Goal: Task Accomplishment & Management: Manage account settings

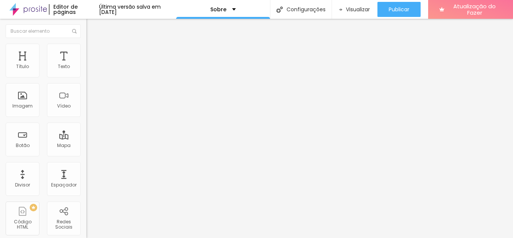
type input "19"
type input "20"
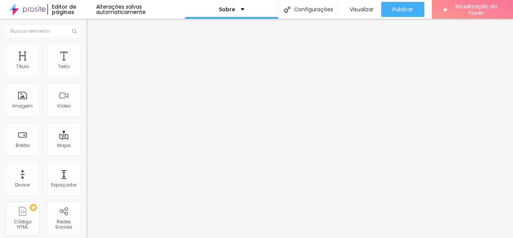
type input "20"
click at [86, 138] on input "range" at bounding box center [110, 141] width 48 height 6
type input "0.1"
type input "0.2"
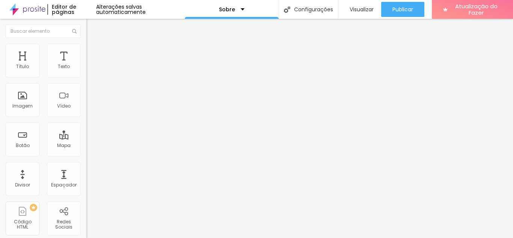
type input "0.2"
type input "0.3"
type input "0.4"
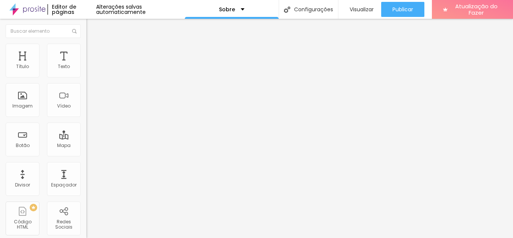
type input "0.5"
type input "0.6"
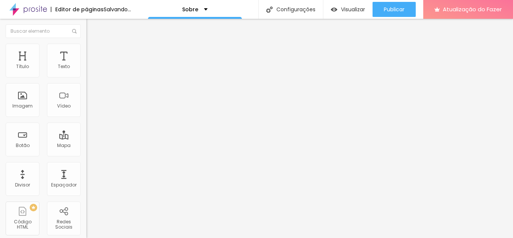
type input "0.5"
type input "0.4"
type input "0.3"
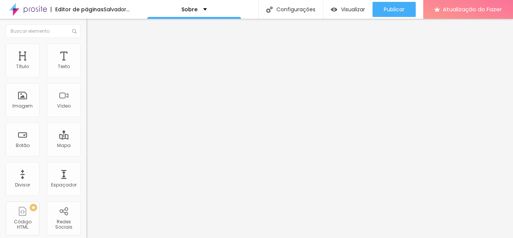
type input "0.3"
type input "0.2"
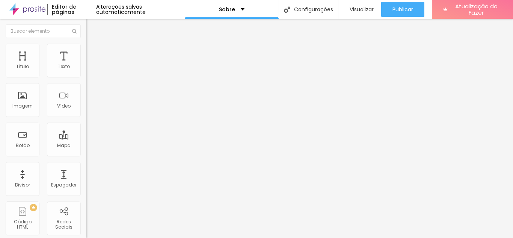
type input "0.1"
type input "0"
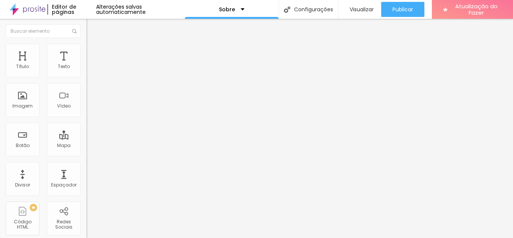
type input "1.3"
type input "1.2"
type input "1.1"
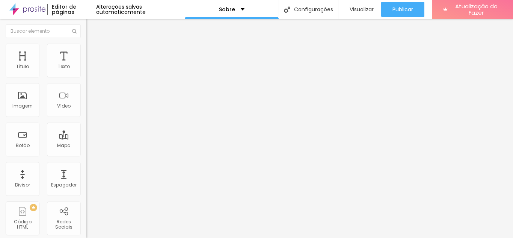
type input "1.1"
type input "1.2"
drag, startPoint x: 44, startPoint y: 102, endPoint x: 38, endPoint y: 102, distance: 6.8
type input "1.2"
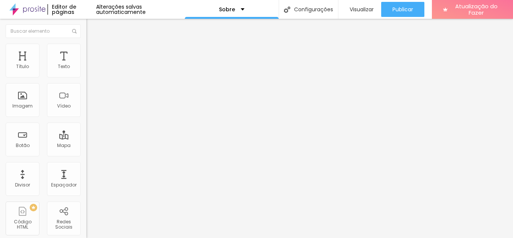
type input "1"
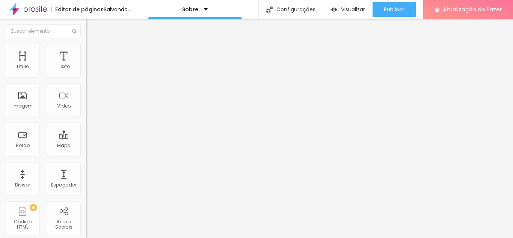
type input "2"
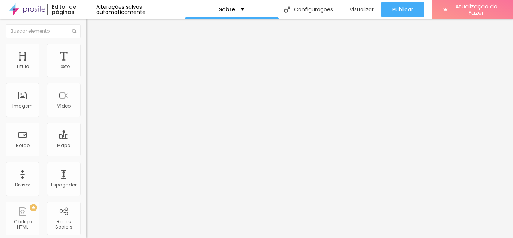
type input "3"
type input "2"
drag, startPoint x: 18, startPoint y: 118, endPoint x: 22, endPoint y: 118, distance: 4.1
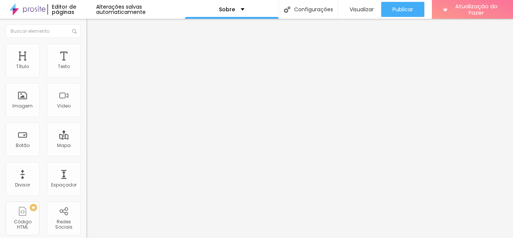
type input "3"
type input "4"
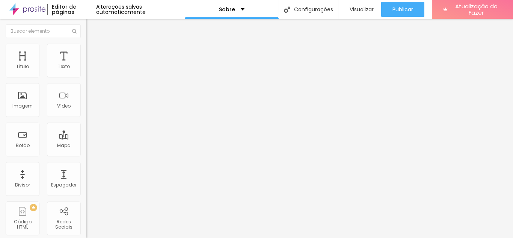
type input "5"
type input "4"
type input "3"
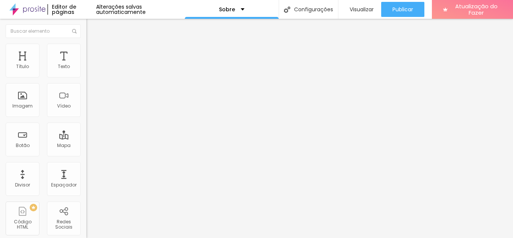
type input "3"
type input "2"
click at [86, 47] on img at bounding box center [89, 47] width 7 height 7
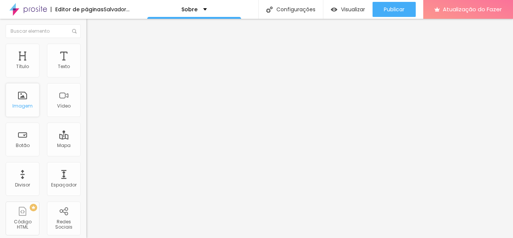
click at [26, 100] on div "Imagem" at bounding box center [23, 100] width 34 height 34
click at [21, 102] on div "Imagem" at bounding box center [23, 100] width 34 height 34
click at [22, 101] on div "Imagem" at bounding box center [23, 100] width 34 height 34
click at [24, 94] on div "Imagem" at bounding box center [23, 100] width 34 height 34
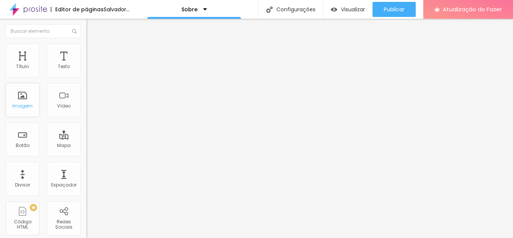
click at [22, 101] on div "Imagem" at bounding box center [23, 100] width 34 height 34
click at [28, 97] on div "Imagem" at bounding box center [23, 100] width 34 height 34
click at [91, 65] on font "Trocar imagem" at bounding box center [109, 61] width 36 height 6
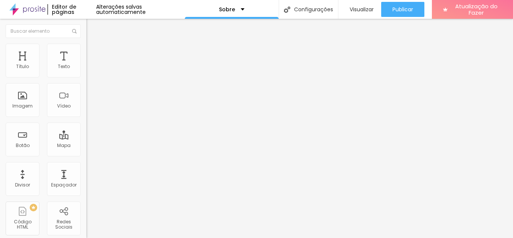
click at [154, 237] on div at bounding box center [256, 242] width 513 height 0
click at [91, 65] on font "Trocar imagem" at bounding box center [109, 61] width 36 height 6
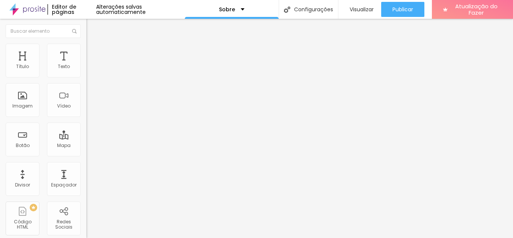
click at [93, 52] on font "Estilo" at bounding box center [99, 48] width 12 height 6
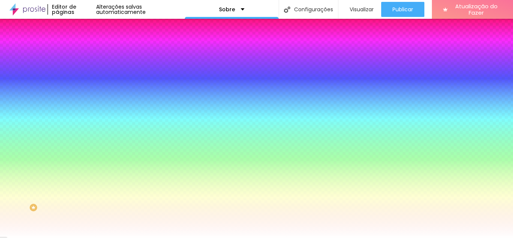
click at [86, 102] on div at bounding box center [129, 102] width 86 height 0
click at [66, 194] on div at bounding box center [256, 119] width 513 height 238
drag, startPoint x: 65, startPoint y: 136, endPoint x: 60, endPoint y: 136, distance: 5.6
click at [86, 110] on input "#FFFFFF" at bounding box center [131, 106] width 90 height 8
drag, startPoint x: 60, startPoint y: 136, endPoint x: 79, endPoint y: 136, distance: 19.1
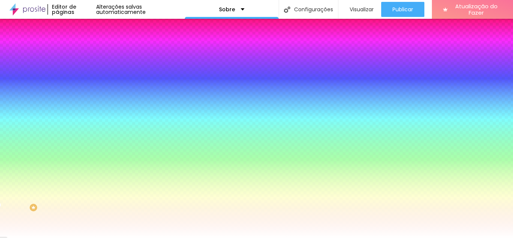
click at [86, 110] on input "#FFFFFF" at bounding box center [131, 106] width 90 height 8
paste input "E7BD3E"
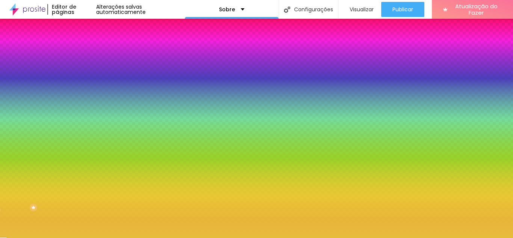
type input "#E7BD3E"
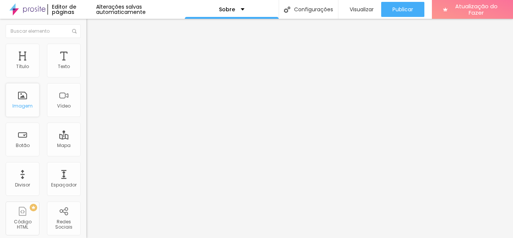
click at [23, 107] on font "Imagem" at bounding box center [22, 105] width 20 height 6
click at [17, 97] on div "Imagem" at bounding box center [23, 100] width 34 height 34
click at [19, 96] on div "Imagem" at bounding box center [23, 100] width 34 height 34
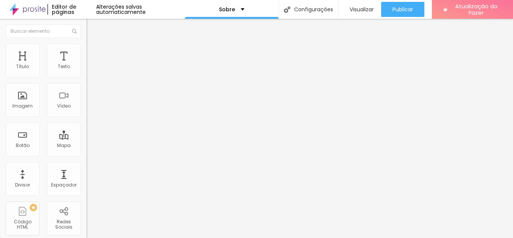
drag, startPoint x: 48, startPoint y: 87, endPoint x: 47, endPoint y: 70, distance: 17.3
click at [86, 153] on div "Editar nulo Conteúdo Estilo Avançado Facebook Rede social Facebook Endereço URL…" at bounding box center [129, 128] width 86 height 219
click at [26, 104] on font "Imagem" at bounding box center [22, 105] width 20 height 6
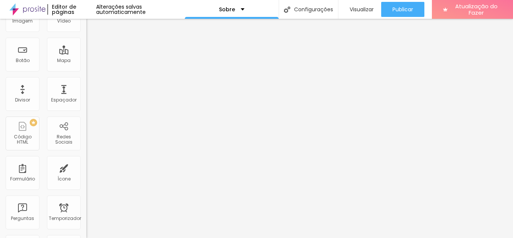
scroll to position [86, 0]
click at [60, 138] on font "Redes Sociais" at bounding box center [63, 138] width 17 height 12
click at [59, 127] on div "Redes Sociais" at bounding box center [64, 132] width 34 height 34
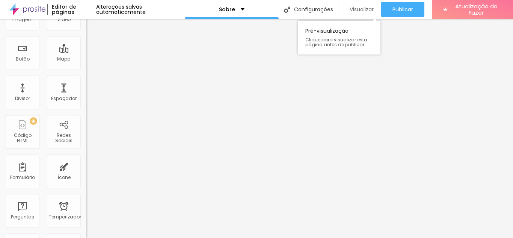
click at [360, 9] on font "Visualizar" at bounding box center [361, 10] width 24 height 8
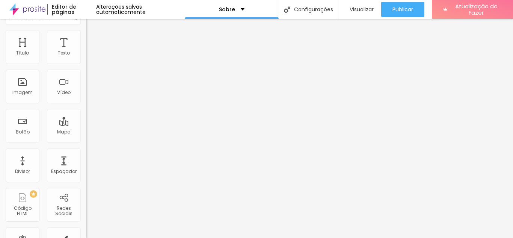
scroll to position [0, 0]
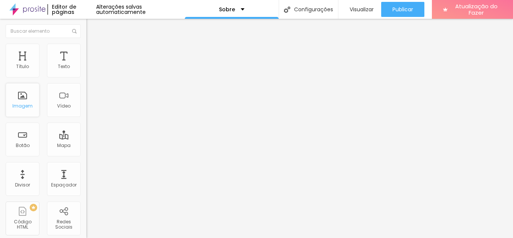
click at [21, 100] on div "Imagem" at bounding box center [23, 100] width 34 height 34
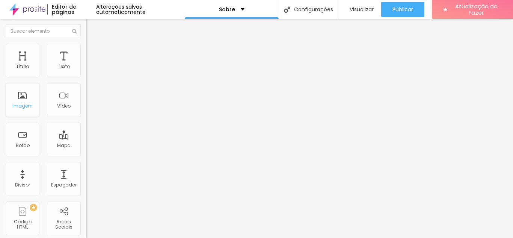
click at [21, 100] on div "Imagem" at bounding box center [23, 100] width 34 height 34
click at [28, 101] on div "Imagem" at bounding box center [23, 100] width 34 height 34
click at [21, 95] on div "Imagem" at bounding box center [23, 100] width 34 height 34
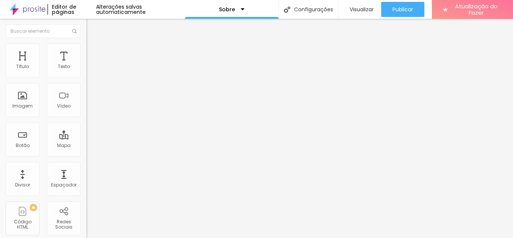
click at [72, 28] on span at bounding box center [75, 31] width 6 height 14
click at [72, 31] on img at bounding box center [74, 31] width 5 height 5
click at [58, 68] on font "Texto" at bounding box center [64, 66] width 12 height 6
click at [21, 94] on div "Imagem" at bounding box center [23, 100] width 34 height 34
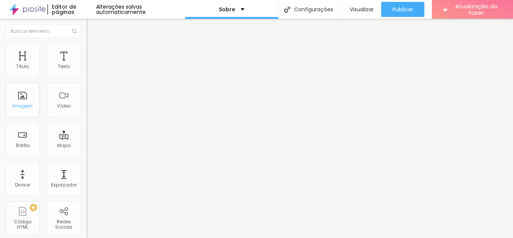
click at [21, 94] on div "Imagem" at bounding box center [23, 100] width 34 height 34
click at [22, 94] on div "Imagem" at bounding box center [23, 100] width 34 height 34
drag, startPoint x: 27, startPoint y: 101, endPoint x: 17, endPoint y: 98, distance: 10.7
click at [17, 98] on div "Imagem" at bounding box center [23, 100] width 34 height 34
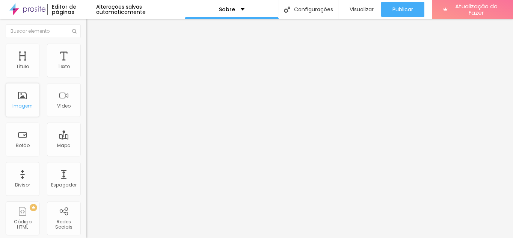
click at [17, 98] on div "Imagem" at bounding box center [23, 100] width 34 height 34
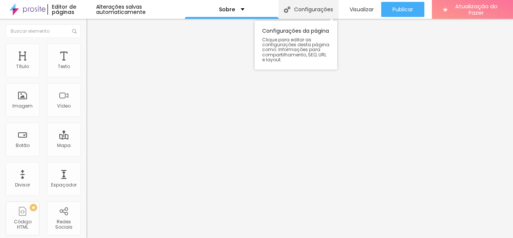
click at [312, 12] on font "Configurações" at bounding box center [313, 10] width 39 height 8
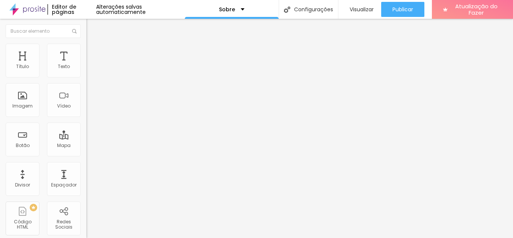
type input "SOBRE NÓS"
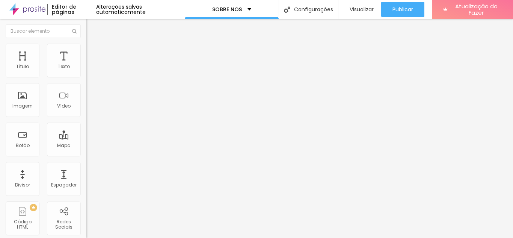
click at [86, 49] on li "Estilo" at bounding box center [129, 48] width 86 height 8
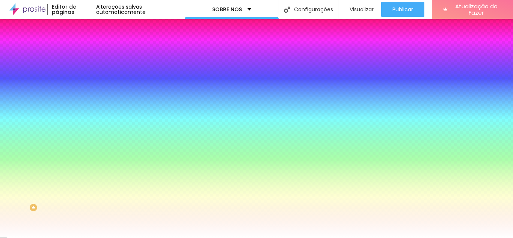
click at [86, 51] on img at bounding box center [89, 54] width 7 height 7
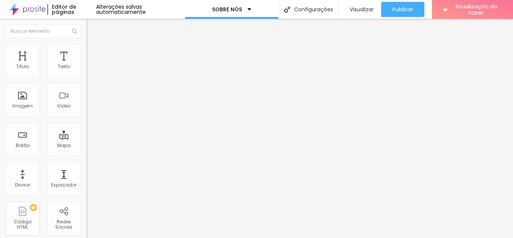
click at [92, 27] on img "button" at bounding box center [95, 27] width 6 height 6
click at [246, 9] on div "SOBRE NÓS" at bounding box center [231, 9] width 39 height 5
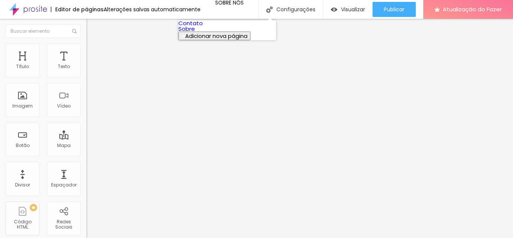
click at [195, 33] on font "Sobre" at bounding box center [186, 29] width 17 height 8
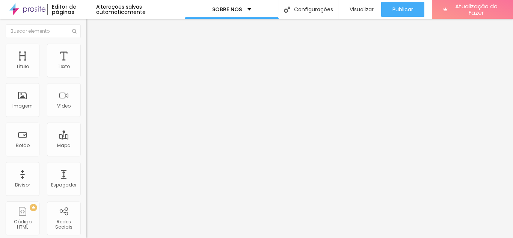
click at [86, 68] on span "Encaixotado" at bounding box center [100, 65] width 29 height 6
click at [86, 80] on font "Completo" at bounding box center [97, 77] width 23 height 6
click at [86, 72] on div "Encaixotado" at bounding box center [129, 70] width 86 height 5
click at [86, 80] on font "Completo" at bounding box center [97, 77] width 23 height 6
click at [92, 28] on img "button" at bounding box center [95, 27] width 6 height 6
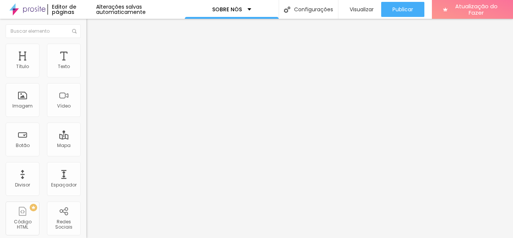
click at [91, 65] on font "Adicionar imagem" at bounding box center [113, 61] width 44 height 6
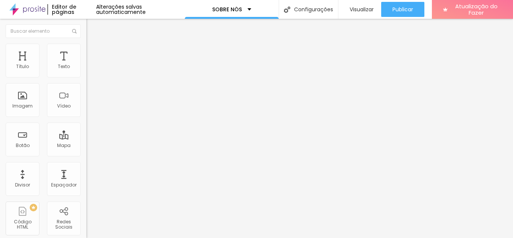
click at [86, 50] on li "Estilo" at bounding box center [129, 48] width 86 height 8
type input "95"
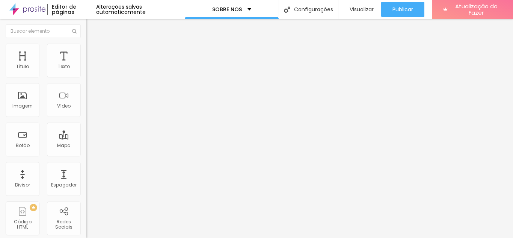
type input "90"
type input "85"
type input "80"
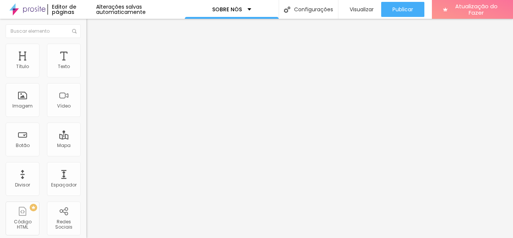
type input "80"
type input "75"
type input "70"
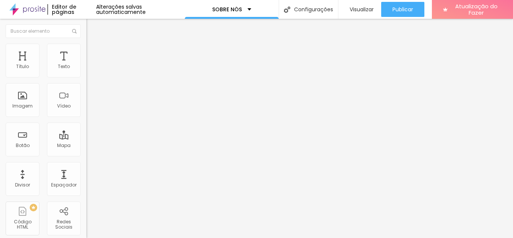
type input "65"
type input "60"
type input "55"
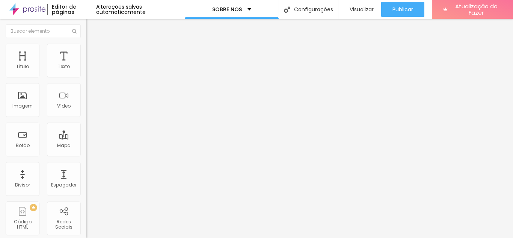
drag, startPoint x: 77, startPoint y: 81, endPoint x: 43, endPoint y: 81, distance: 33.8
type input "55"
click at [86, 77] on input "range" at bounding box center [110, 74] width 48 height 6
click at [86, 187] on font "DESATIVADO" at bounding box center [99, 190] width 27 height 6
click at [89, 203] on icon "button" at bounding box center [91, 205] width 5 height 5
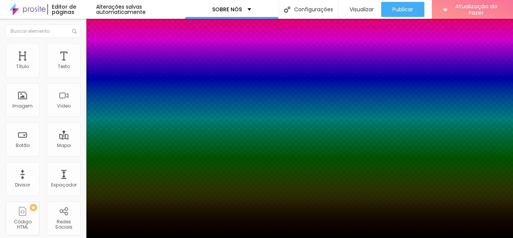
click at [135, 237] on div at bounding box center [256, 242] width 513 height 0
type input "19"
type input "23"
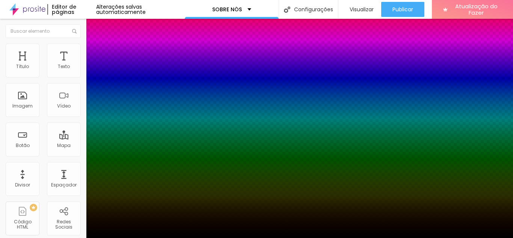
type input "34"
type input "41"
type input "43"
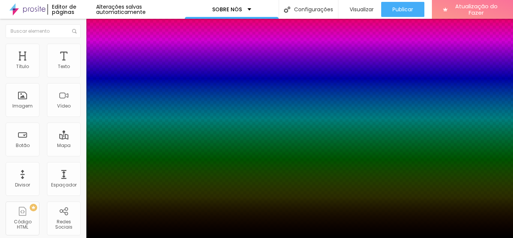
type input "43"
type input "48"
type input "52"
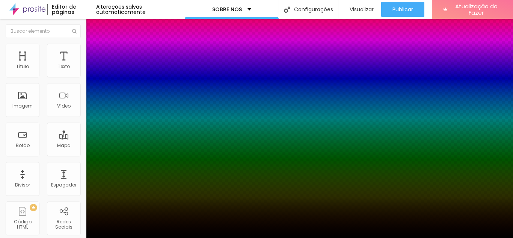
type input "54"
type input "59"
type input "61"
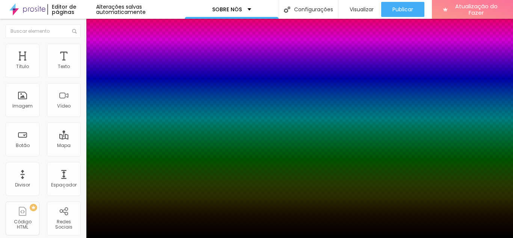
type input "61"
type input "63"
type input "68"
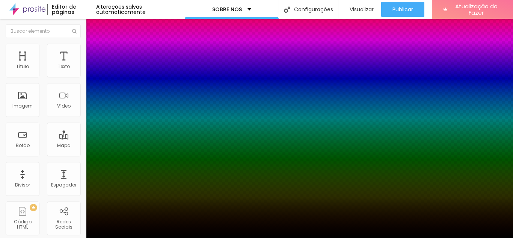
type input "70"
type input "72"
type input "74"
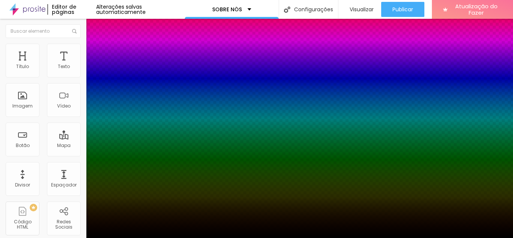
type input "74"
type input "77"
type input "79"
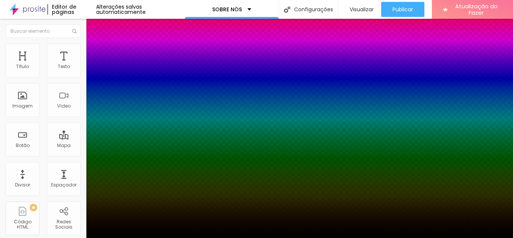
type input "81"
type input "83"
type input "86"
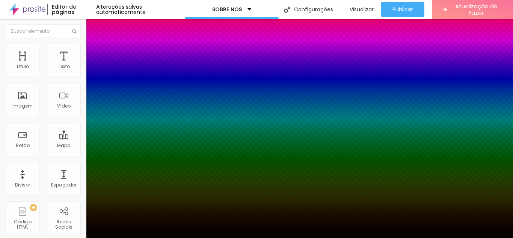
type input "86"
type input "88"
type input "90"
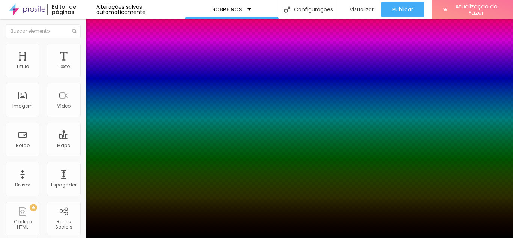
type input "97"
type input "99"
type input "100"
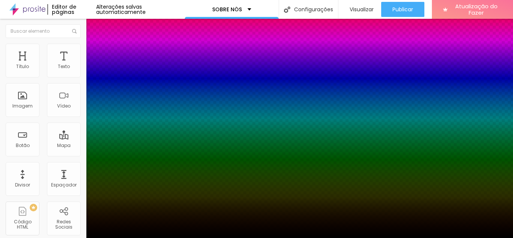
type input "100"
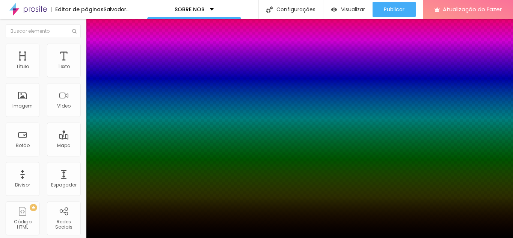
type input "94"
type input "88"
type input "81"
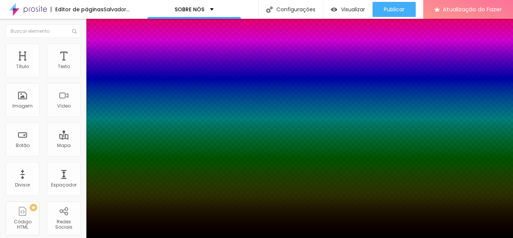
type input "81"
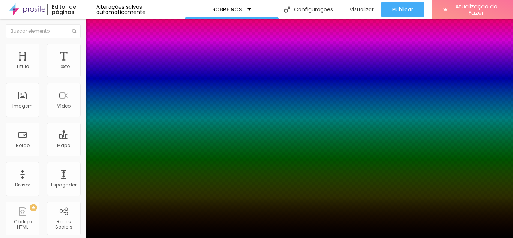
type input "70"
type input "66"
type input "61"
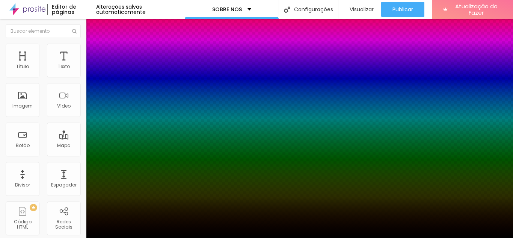
type input "61"
type input "54"
type input "46"
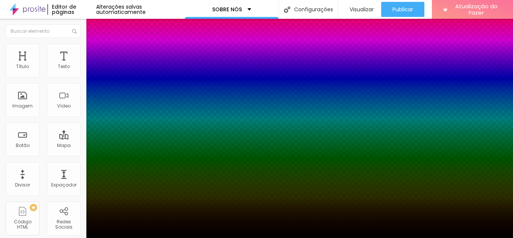
type input "41"
type input "34"
type input "30"
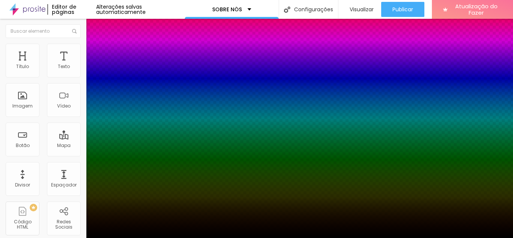
type input "30"
type input "23"
type input "19"
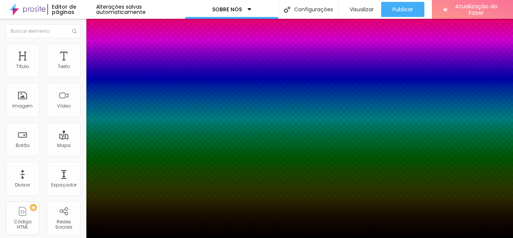
type input "12"
type input "6"
type input "1"
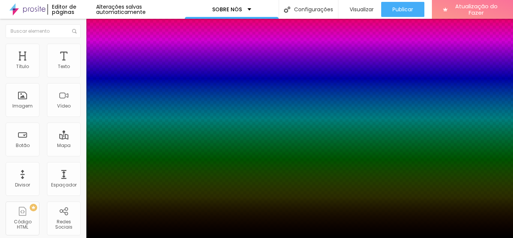
type input "1"
type input "0"
type input "17"
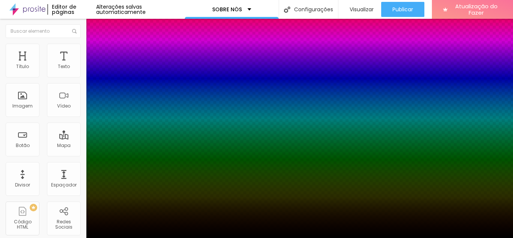
type input "39"
type input "48"
type input "59"
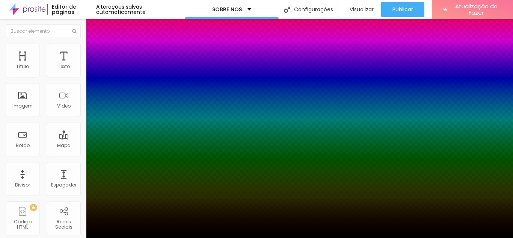
type input "59"
type input "66"
type input "81"
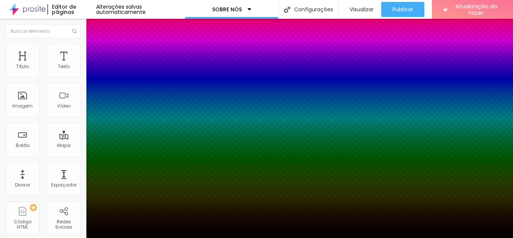
type input "88"
type input "94"
type input "99"
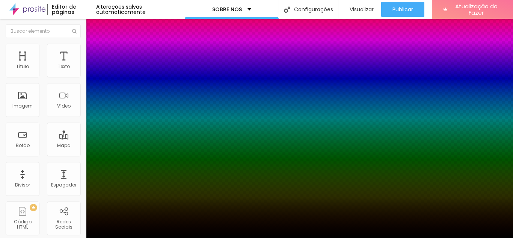
type input "99"
type input "100"
drag, startPoint x: 132, startPoint y: 206, endPoint x: 143, endPoint y: 208, distance: 11.4
type input "100"
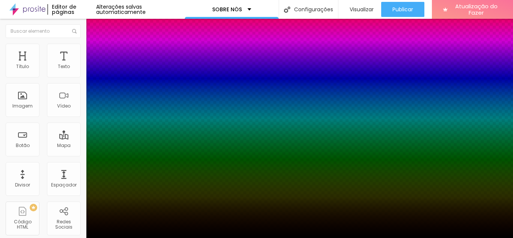
drag, startPoint x: 120, startPoint y: 156, endPoint x: 145, endPoint y: 159, distance: 25.4
paste input "D8951"
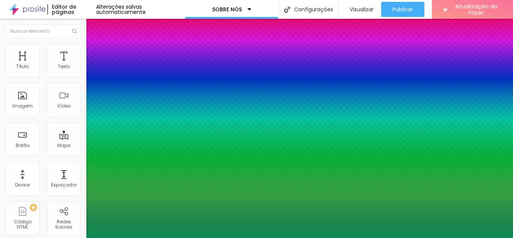
type input "#0D8951"
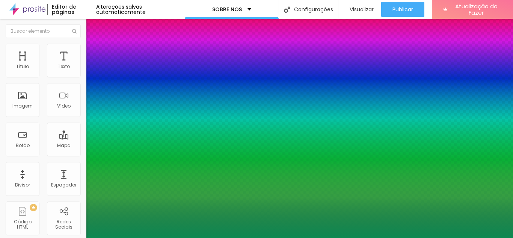
click at [38, 237] on div at bounding box center [256, 238] width 513 height 0
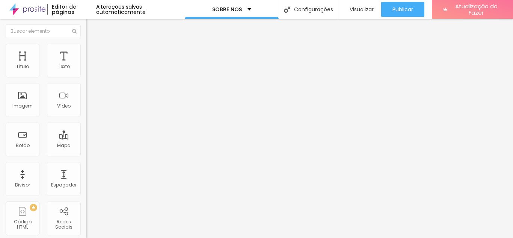
click at [86, 51] on img at bounding box center [89, 54] width 7 height 7
type input "0"
click at [86, 146] on input "range" at bounding box center [110, 149] width 48 height 6
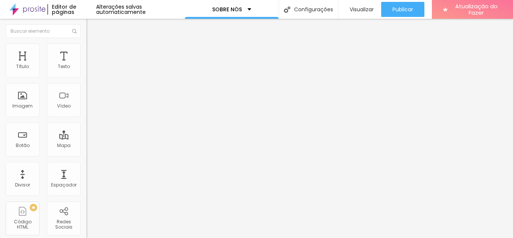
type input "9"
type input "8"
type input "7"
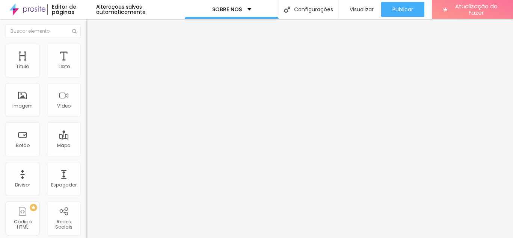
type input "7"
type input "4"
type input "2"
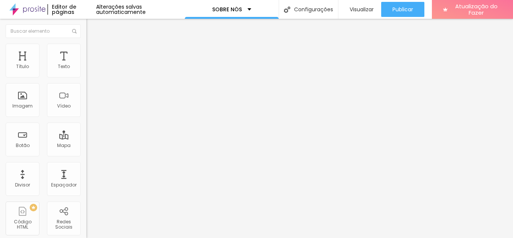
type input "0"
type input "1"
type input "2"
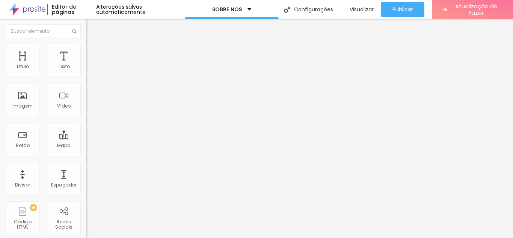
type input "2"
type input "4"
type input "6"
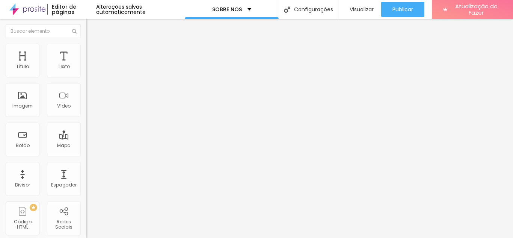
type input "7"
type input "8"
type input "9"
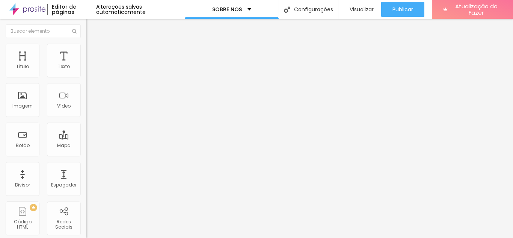
type input "9"
type input "10"
type input "11"
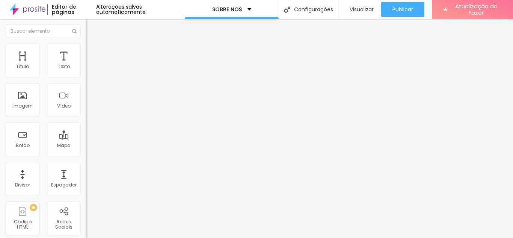
type input "12"
type input "13"
type input "12"
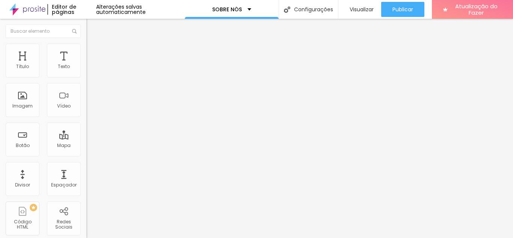
type input "12"
click at [93, 44] on font "Conteúdo" at bounding box center [104, 41] width 23 height 6
click at [86, 95] on img at bounding box center [88, 92] width 5 height 5
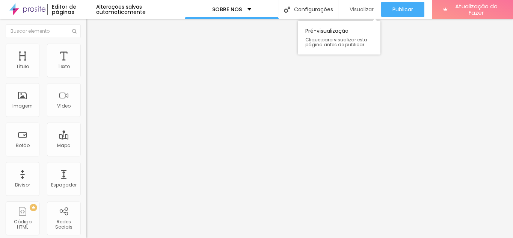
click at [357, 12] on font "Visualizar" at bounding box center [361, 10] width 24 height 8
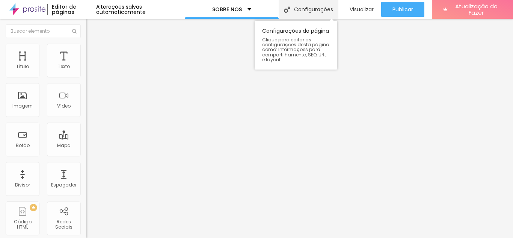
click at [304, 8] on font "Configurações" at bounding box center [313, 10] width 39 height 8
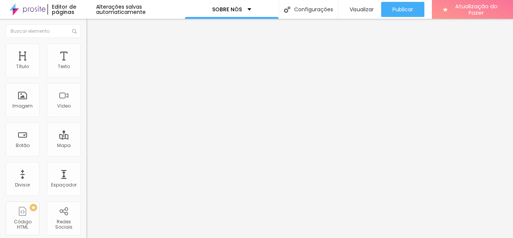
click at [59, 63] on font "Texto" at bounding box center [64, 66] width 12 height 6
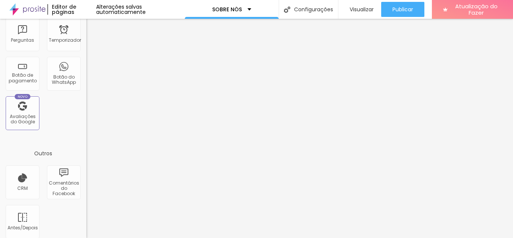
scroll to position [269, 0]
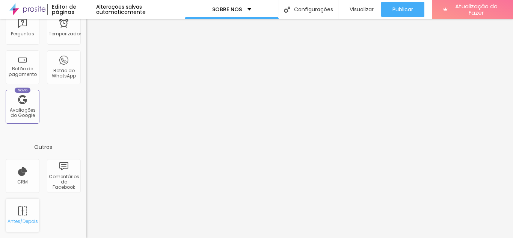
click at [27, 216] on div "Antes/Depois" at bounding box center [23, 215] width 34 height 34
click at [20, 212] on div "Antes/Depois" at bounding box center [23, 215] width 34 height 34
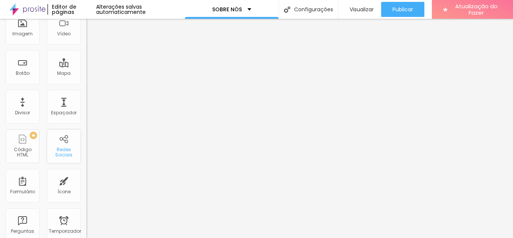
scroll to position [0, 0]
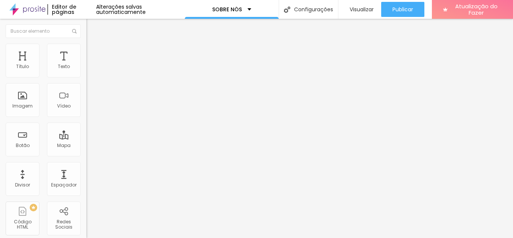
click at [86, 117] on span "Original" at bounding box center [95, 114] width 18 height 6
click at [86, 126] on font "Padrão" at bounding box center [94, 123] width 17 height 6
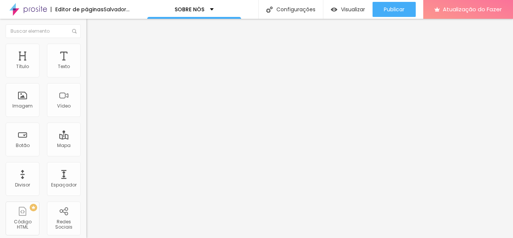
click at [86, 122] on font "Cinema" at bounding box center [95, 119] width 19 height 6
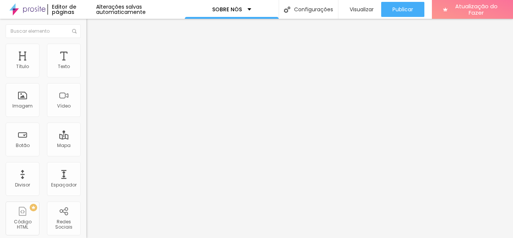
click at [86, 129] on font "Padrão" at bounding box center [94, 126] width 17 height 6
click at [93, 129] on font "Padrão" at bounding box center [101, 126] width 17 height 6
click at [86, 134] on font "Quadrado" at bounding box center [98, 130] width 24 height 6
click at [86, 138] on font "Original" at bounding box center [95, 135] width 18 height 6
click at [86, 131] on font "Quadrado" at bounding box center [98, 128] width 24 height 6
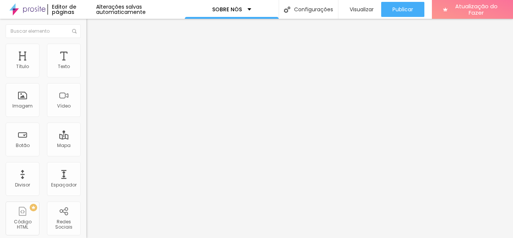
type input "19"
type input "18"
type input "17"
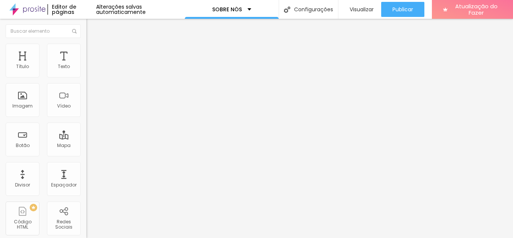
type input "17"
type input "16"
type input "15"
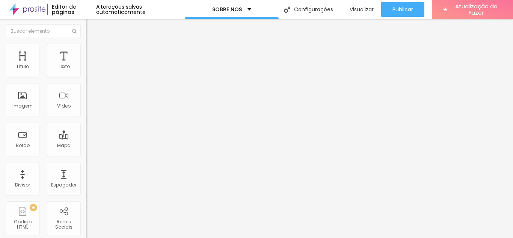
type input "14"
type input "15"
type input "16"
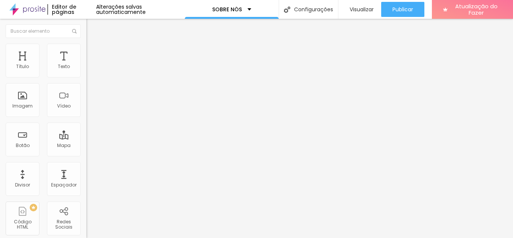
type input "16"
type input "17"
drag, startPoint x: 39, startPoint y: 74, endPoint x: 35, endPoint y: 74, distance: 4.5
type input "17"
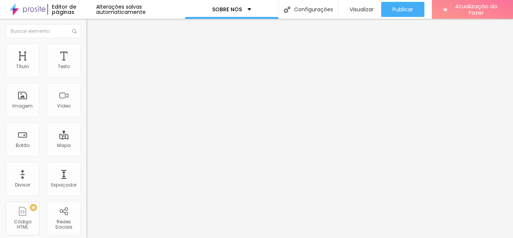
click at [86, 138] on input "range" at bounding box center [110, 141] width 48 height 6
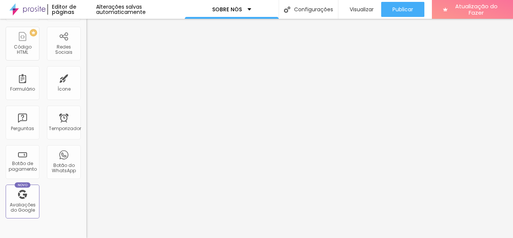
scroll to position [179, 0]
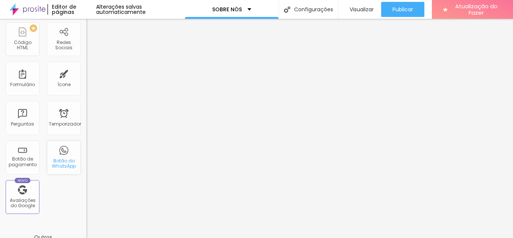
click at [58, 158] on font "Botão do WhatsApp" at bounding box center [64, 163] width 24 height 12
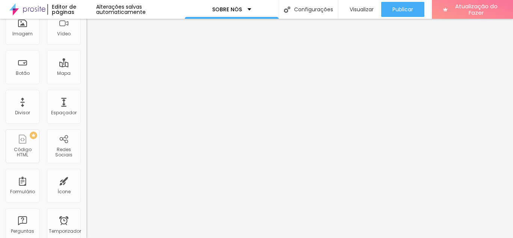
scroll to position [0, 0]
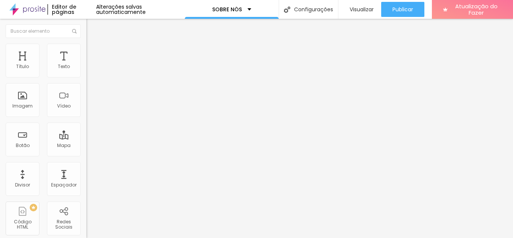
click at [86, 71] on input "text" at bounding box center [131, 67] width 90 height 8
type input "[PHONE_NUMBER]"
click at [93, 50] on font "Estilo" at bounding box center [99, 48] width 12 height 6
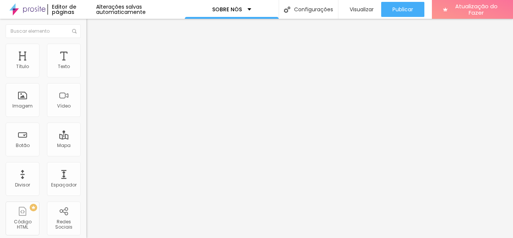
click at [89, 118] on img at bounding box center [91, 120] width 5 height 5
radio input "false"
click at [89, 118] on img at bounding box center [91, 120] width 5 height 5
radio input "false"
radio input "true"
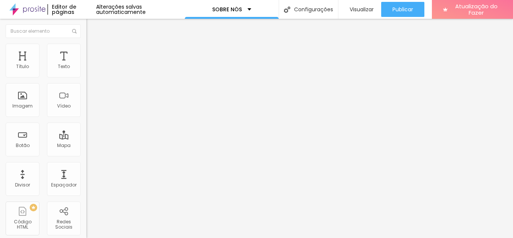
type input "15"
type input "16"
type input "15"
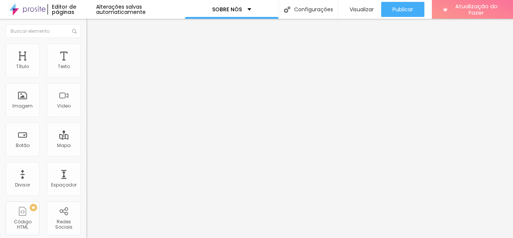
type input "15"
type input "14"
type input "13"
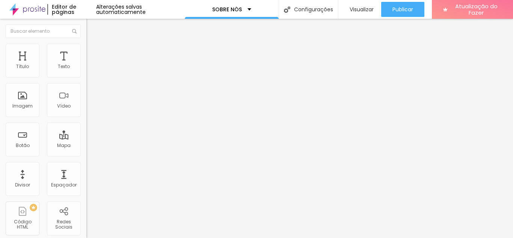
drag, startPoint x: 26, startPoint y: 114, endPoint x: 16, endPoint y: 114, distance: 10.5
type input "13"
click at [86, 218] on input "range" at bounding box center [110, 221] width 48 height 6
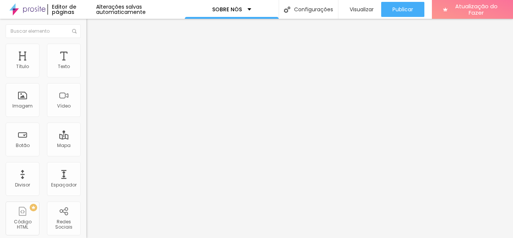
type input "31"
type input "20"
drag, startPoint x: 27, startPoint y: 159, endPoint x: 19, endPoint y: 159, distance: 8.3
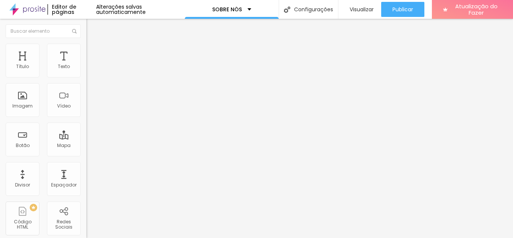
click at [86, 177] on input "range" at bounding box center [110, 180] width 48 height 6
drag, startPoint x: 16, startPoint y: 173, endPoint x: 22, endPoint y: 173, distance: 5.6
drag, startPoint x: 44, startPoint y: 187, endPoint x: 50, endPoint y: 187, distance: 6.8
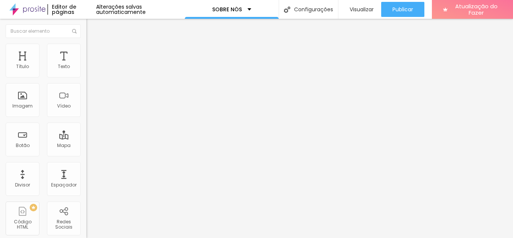
drag, startPoint x: 17, startPoint y: 202, endPoint x: 25, endPoint y: 203, distance: 7.6
click at [86, 74] on img at bounding box center [88, 71] width 5 height 5
click at [92, 27] on img "button" at bounding box center [95, 27] width 6 height 6
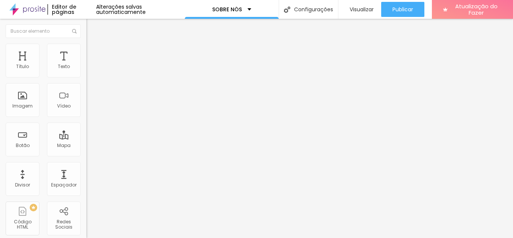
click at [91, 65] on font "Adicionar imagem" at bounding box center [113, 61] width 44 height 6
click at [86, 77] on img at bounding box center [88, 77] width 5 height 5
click at [56, 62] on div "Texto" at bounding box center [64, 61] width 34 height 34
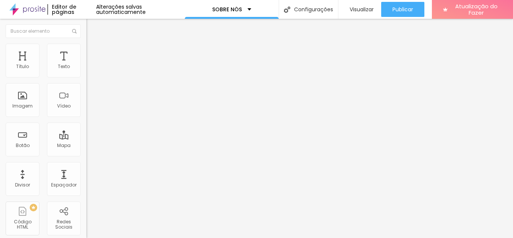
click at [86, 117] on span "Original" at bounding box center [95, 114] width 18 height 6
click at [86, 131] on font "Quadrado" at bounding box center [98, 128] width 24 height 6
click at [86, 138] on font "Original" at bounding box center [95, 135] width 18 height 6
click at [86, 131] on span "Quadrado" at bounding box center [98, 128] width 24 height 6
click at [93, 134] on font "Quadrado" at bounding box center [105, 130] width 24 height 6
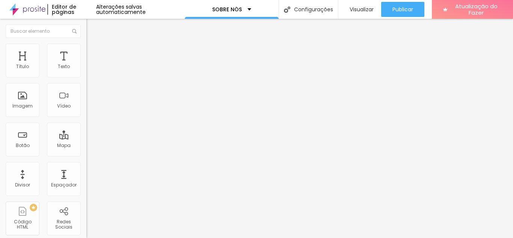
click at [86, 177] on input "range" at bounding box center [110, 180] width 48 height 6
click at [93, 52] on font "Avançado" at bounding box center [105, 48] width 25 height 6
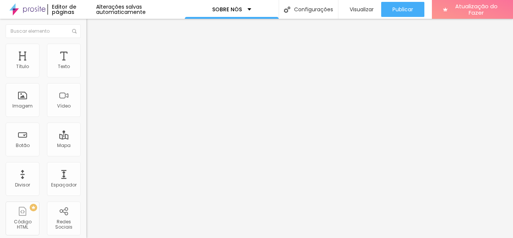
drag, startPoint x: 18, startPoint y: 74, endPoint x: 14, endPoint y: 73, distance: 3.8
click at [86, 138] on input "range" at bounding box center [110, 141] width 48 height 6
click at [358, 9] on font "Visualizar" at bounding box center [361, 10] width 24 height 8
click at [86, 177] on input "range" at bounding box center [110, 180] width 48 height 6
click at [86, 74] on img at bounding box center [88, 71] width 5 height 5
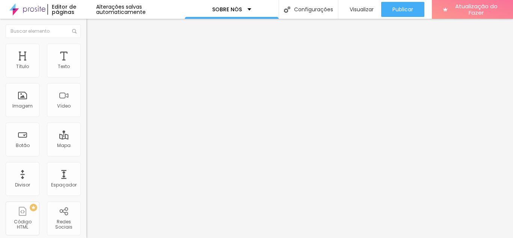
click at [86, 76] on img at bounding box center [88, 77] width 5 height 5
click at [86, 50] on li "Estilo" at bounding box center [129, 48] width 86 height 8
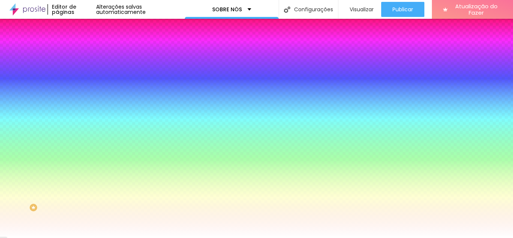
drag, startPoint x: 18, startPoint y: 92, endPoint x: 8, endPoint y: 93, distance: 10.2
click at [86, 166] on input "range" at bounding box center [110, 169] width 48 height 6
click at [93, 53] on font "Avançado" at bounding box center [105, 56] width 25 height 6
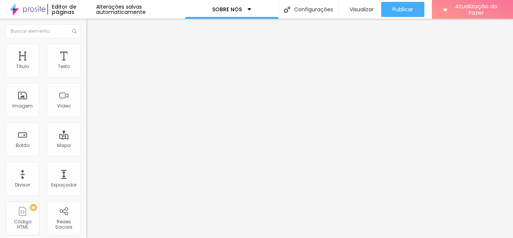
click at [86, 44] on li "Conteúdo" at bounding box center [129, 40] width 86 height 8
click at [86, 68] on img at bounding box center [88, 65] width 5 height 5
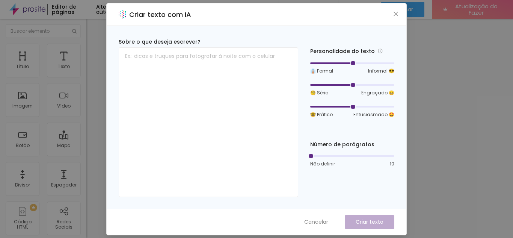
click at [433, 64] on div "Criar texto com IA Sobre o que deseja escrever? Personalidade do texto 👔 Formal…" at bounding box center [256, 119] width 513 height 238
click at [394, 14] on icon "fechar" at bounding box center [396, 14] width 6 height 6
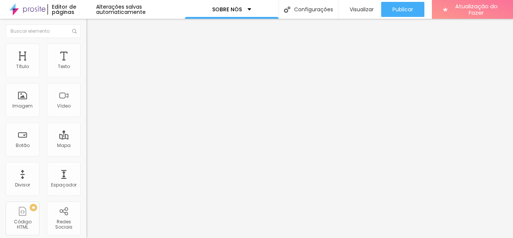
click at [92, 25] on img "button" at bounding box center [95, 27] width 6 height 6
click at [86, 44] on li "Conteúdo" at bounding box center [129, 40] width 86 height 8
click at [92, 27] on img "button" at bounding box center [95, 27] width 6 height 6
click at [86, 48] on img at bounding box center [89, 47] width 7 height 7
click at [93, 53] on font "Avançado" at bounding box center [105, 56] width 25 height 6
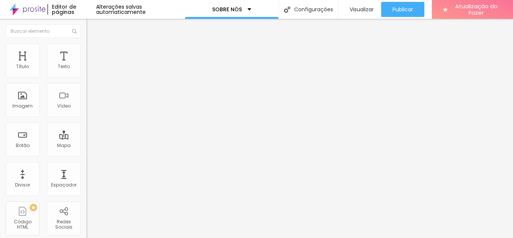
drag, startPoint x: 25, startPoint y: 74, endPoint x: 12, endPoint y: 74, distance: 12.8
click at [86, 146] on input "range" at bounding box center [110, 149] width 48 height 6
drag, startPoint x: 21, startPoint y: 88, endPoint x: 15, endPoint y: 88, distance: 6.0
click at [93, 51] on font "Estilo" at bounding box center [99, 48] width 12 height 6
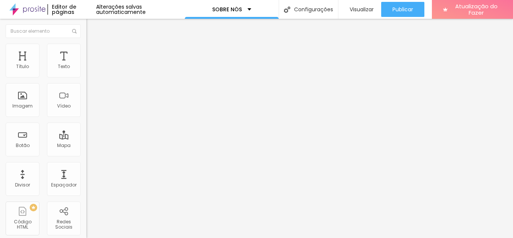
click at [86, 44] on li "Conteúdo" at bounding box center [129, 40] width 86 height 8
click at [86, 117] on span "Original" at bounding box center [95, 114] width 18 height 6
click at [86, 131] on font "Quadrado" at bounding box center [98, 128] width 24 height 6
click at [91, 65] on font "Adicionar imagem" at bounding box center [113, 61] width 44 height 6
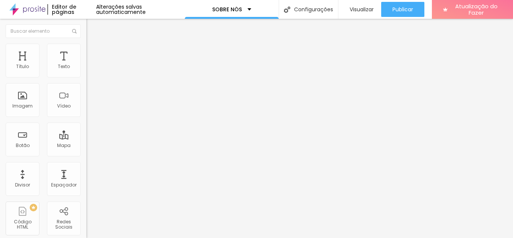
click at [86, 68] on span "Completo" at bounding box center [97, 65] width 23 height 6
click at [86, 73] on font "Encaixotado" at bounding box center [100, 69] width 29 height 6
click at [361, 9] on font "Visualizar" at bounding box center [361, 10] width 24 height 8
click at [358, 6] on font "Visualizar" at bounding box center [361, 10] width 24 height 8
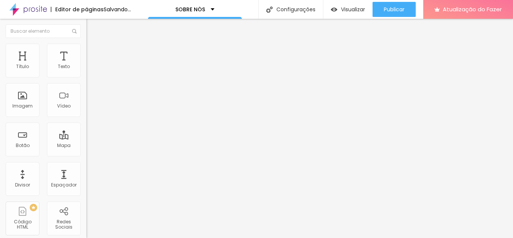
click at [91, 65] on font "Adicionar imagem" at bounding box center [113, 61] width 44 height 6
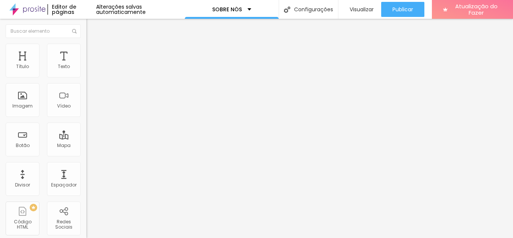
click at [90, 108] on icon "button" at bounding box center [91, 106] width 3 height 3
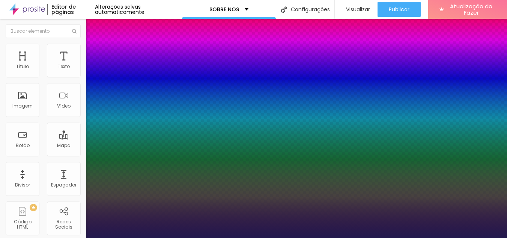
type input "1"
select select "Poppins"
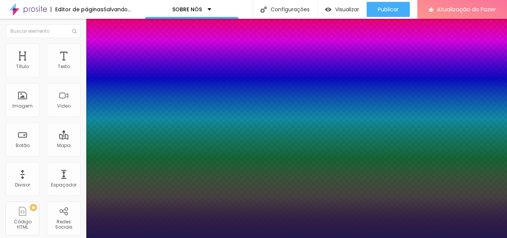
type input "1"
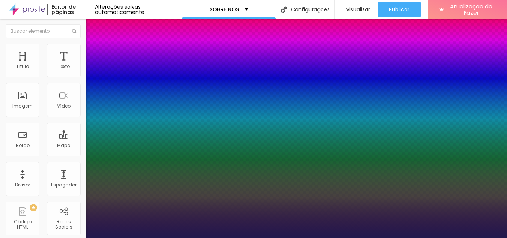
click at [144, 237] on div at bounding box center [253, 238] width 507 height 0
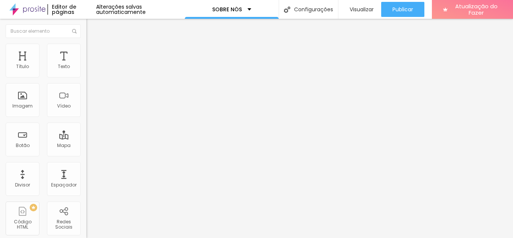
click at [89, 109] on icon "button" at bounding box center [90, 108] width 2 height 2
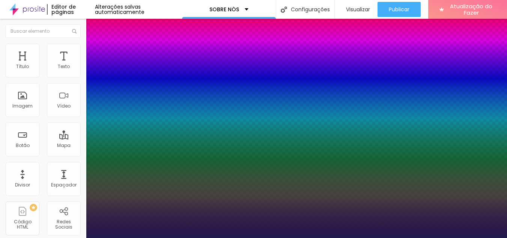
type input "1"
type input "0.1"
type input "1"
type input "0.2"
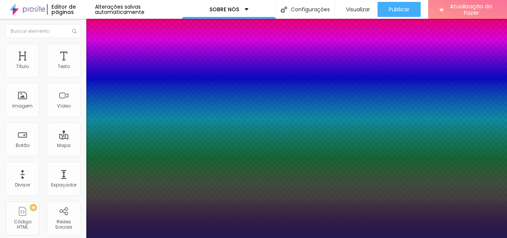
type input "0.2"
type input "1"
type input "0.3"
type input "1"
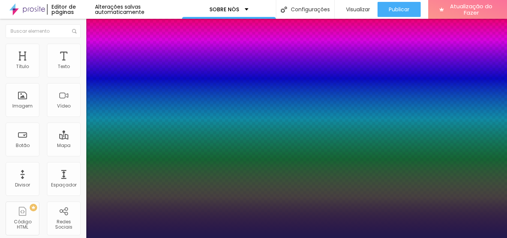
type input "0.4"
type input "1"
type input "0.5"
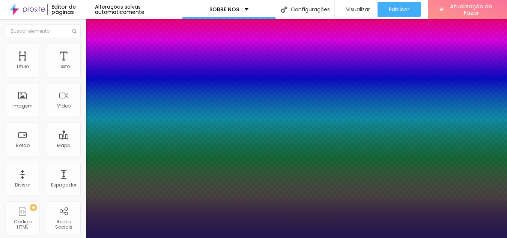
type input "1"
type input "0.6"
type input "1"
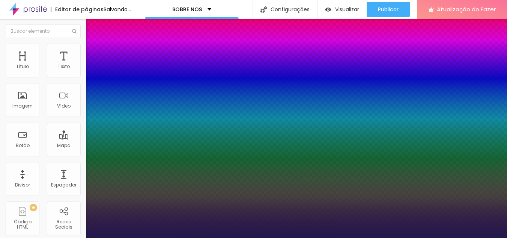
type input "0.7"
type input "1"
type input "0.8"
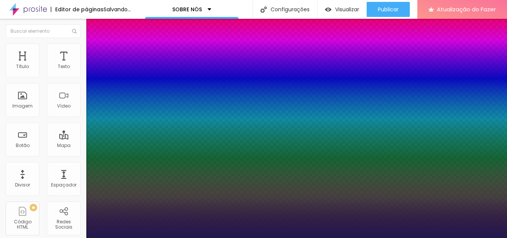
type input "1"
type input "0.9"
type input "1"
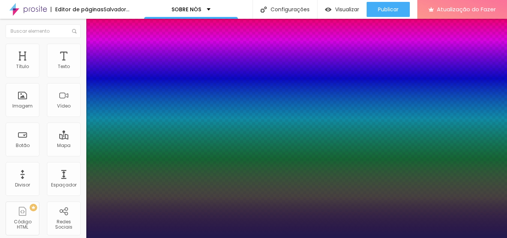
type input "1"
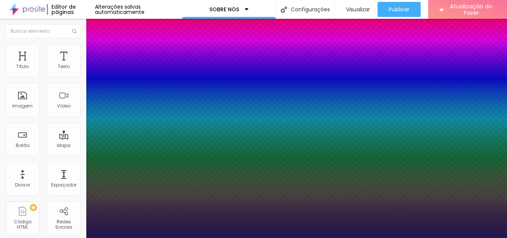
type input "1.1"
type input "1"
type input "1.2"
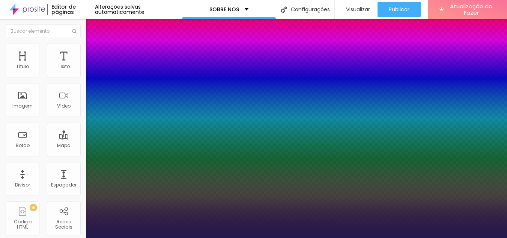
type input "1"
type input "1.3"
type input "1"
drag, startPoint x: 97, startPoint y: 229, endPoint x: 104, endPoint y: 229, distance: 7.1
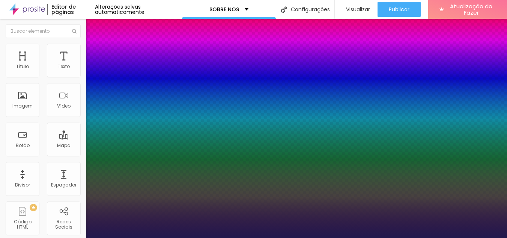
type input "1.3"
type input "1"
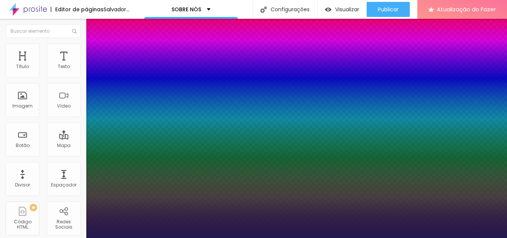
click at [251, 237] on div at bounding box center [253, 238] width 507 height 0
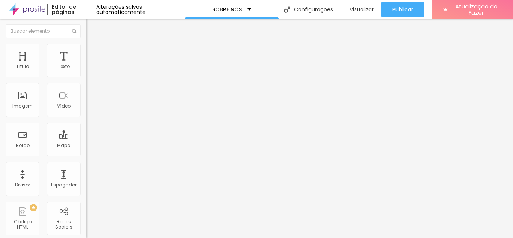
click at [86, 45] on img at bounding box center [89, 47] width 7 height 7
type input "11"
type input "12"
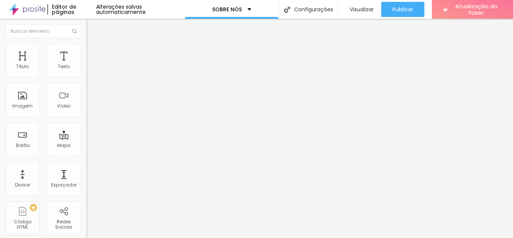
type input "13"
type input "14"
type input "15"
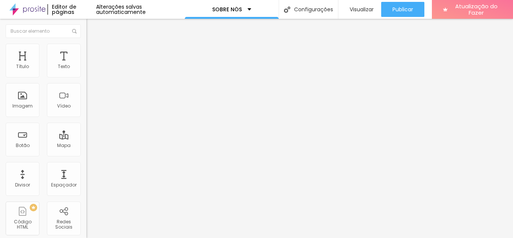
type input "15"
type input "16"
type input "17"
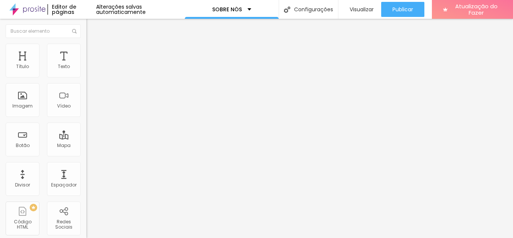
type input "18"
type input "19"
type input "20"
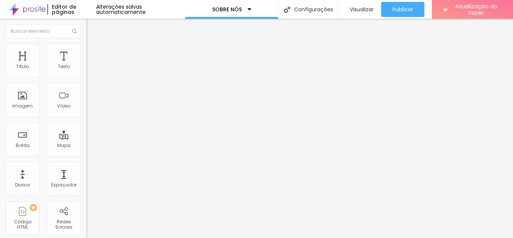
type input "20"
type input "21"
type input "22"
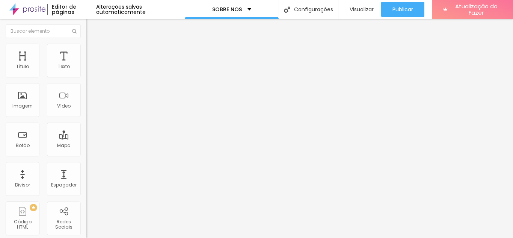
type input "23"
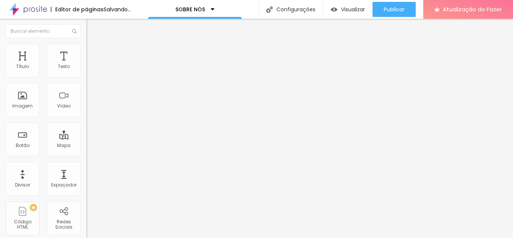
type input "22"
type input "21"
type input "20"
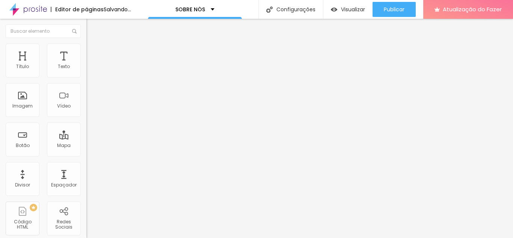
type input "20"
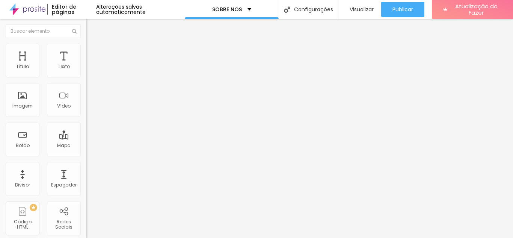
type input "19"
type input "18"
type input "17"
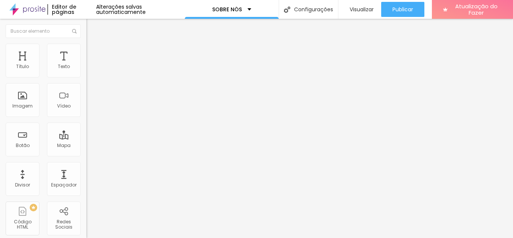
type input "17"
type input "16"
click at [86, 138] on input "range" at bounding box center [110, 141] width 48 height 6
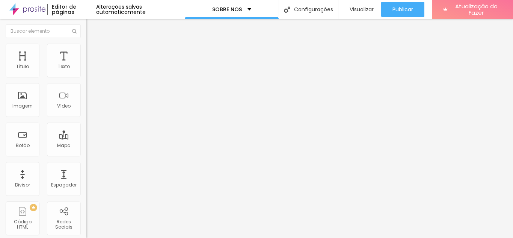
type input "9"
type input "11"
type input "12"
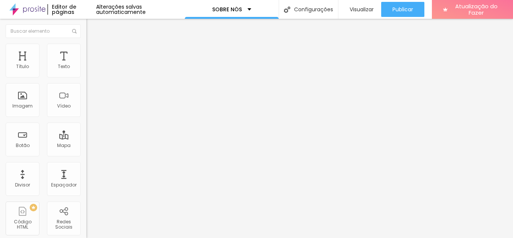
type input "12"
type input "13"
type input "14"
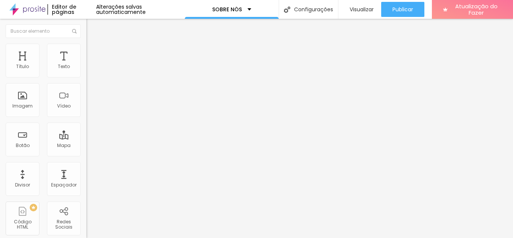
type input "15"
type input "16"
type input "17"
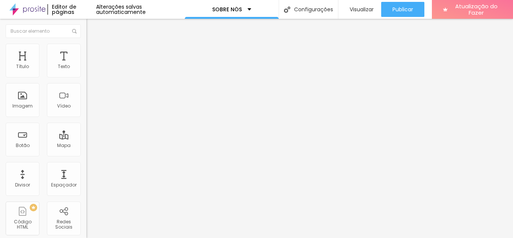
type input "17"
type input "18"
type input "19"
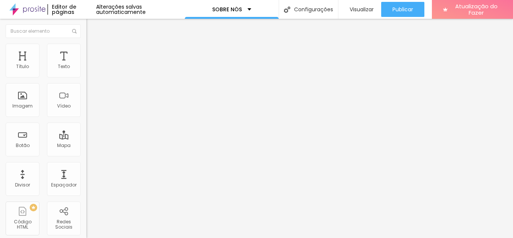
type input "20"
type input "21"
type input "22"
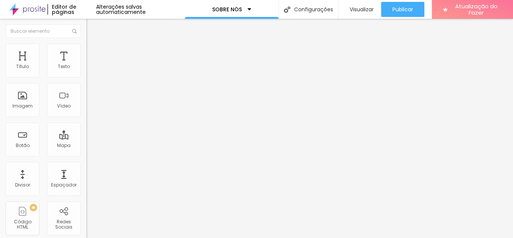
type input "22"
type input "23"
type input "24"
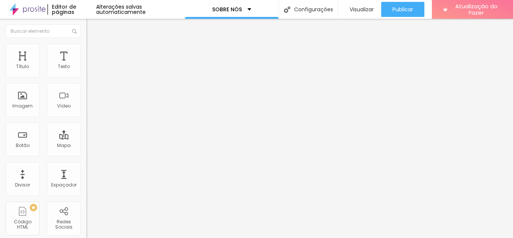
type input "25"
type input "26"
type input "27"
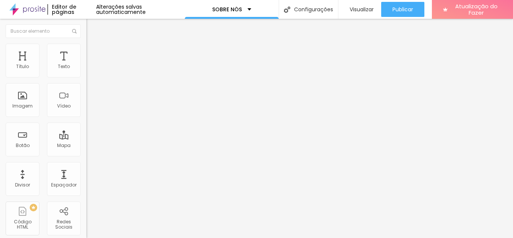
type input "27"
type input "28"
type input "29"
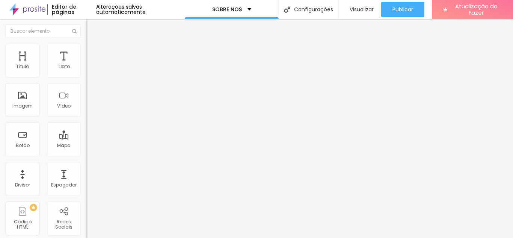
type input "30"
type input "31"
type input "32"
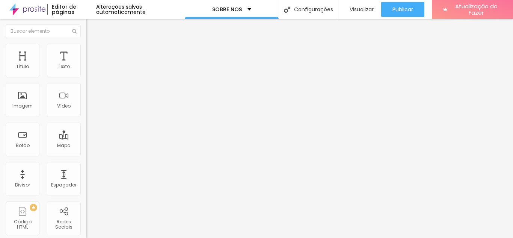
type input "32"
type input "33"
type input "34"
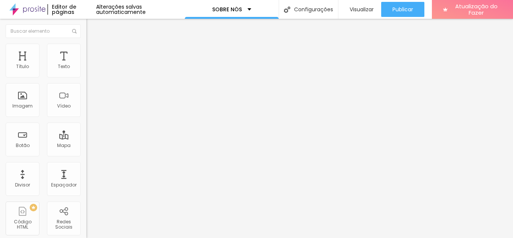
type input "35"
type input "36"
type input "38"
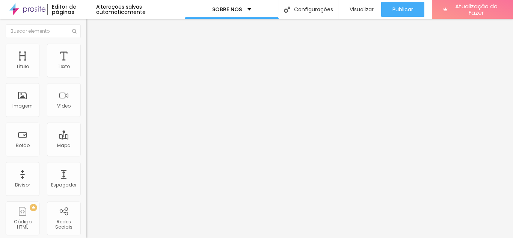
type input "38"
type input "39"
type input "40"
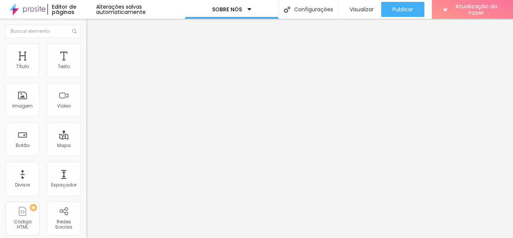
type input "41"
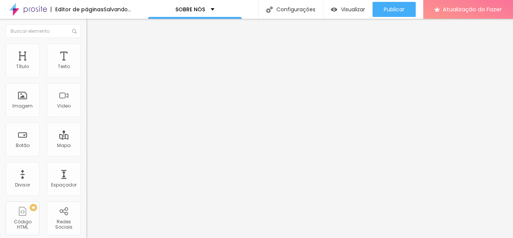
type input "43"
type input "47"
type input "49"
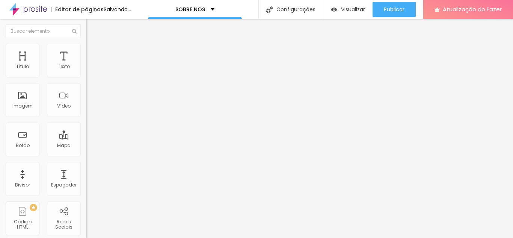
type input "49"
type input "57"
type input "61"
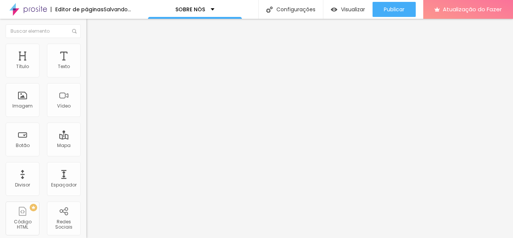
type input "65"
type input "68"
type input "71"
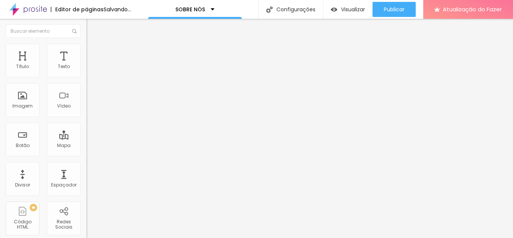
type input "71"
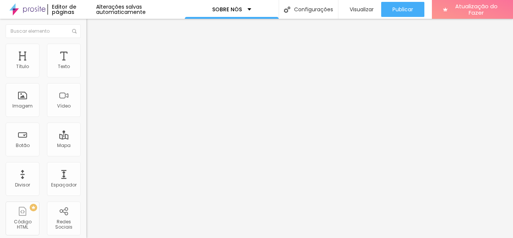
type input "73"
type input "79"
type input "82"
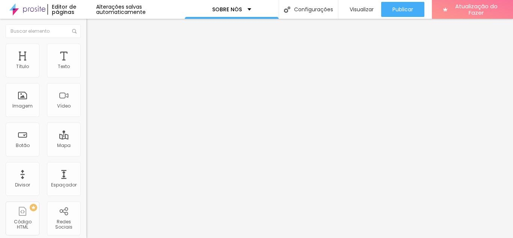
type input "82"
type input "84"
type input "85"
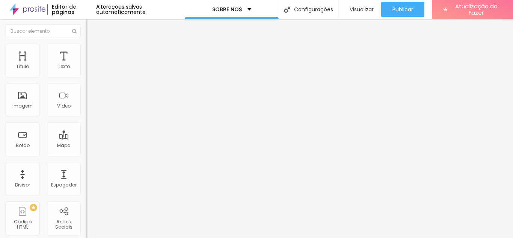
type input "86"
type input "88"
type input "94"
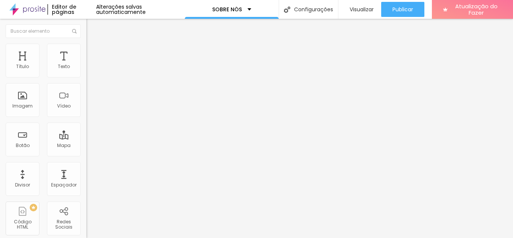
type input "94"
type input "100"
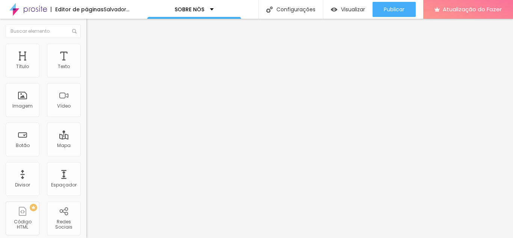
drag, startPoint x: 21, startPoint y: 90, endPoint x: 64, endPoint y: 91, distance: 43.2
type input "100"
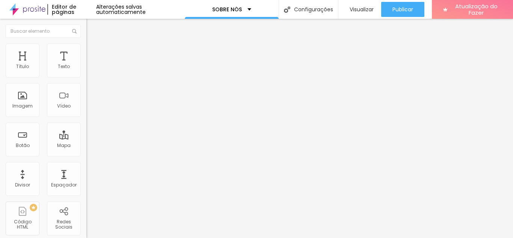
click at [93, 44] on font "Estilo" at bounding box center [99, 41] width 12 height 6
click at [86, 77] on font "Título 3" at bounding box center [97, 72] width 22 height 9
click at [86, 71] on font "Título 2" at bounding box center [98, 66] width 25 height 9
click at [86, 65] on font "Título 1" at bounding box center [98, 59] width 25 height 11
click at [90, 108] on icon "button" at bounding box center [91, 106] width 3 height 3
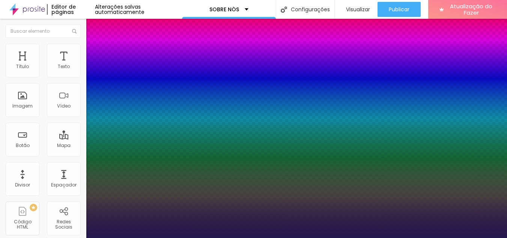
type input "1"
type input "19"
type input "1"
type input "20"
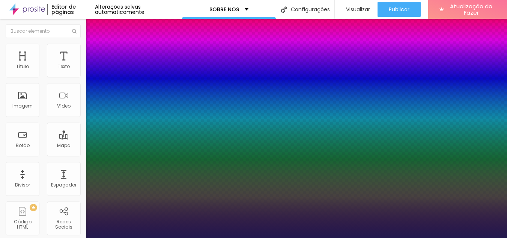
type input "20"
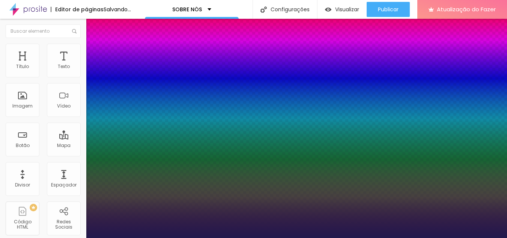
type input "1"
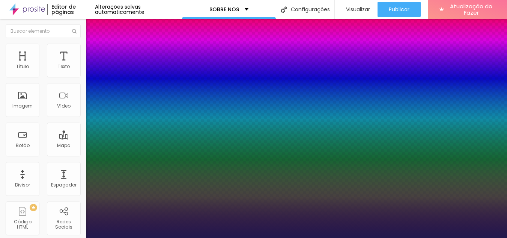
type input "19"
type input "1"
type input "18"
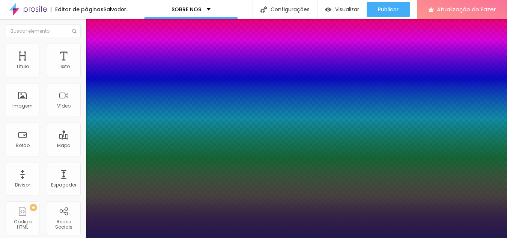
type input "1"
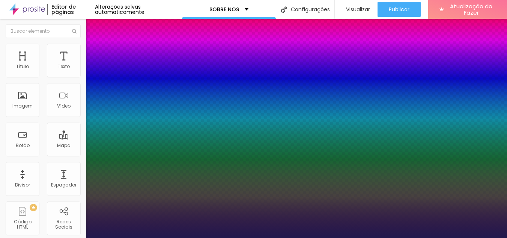
type input "18"
type input "1.4"
type input "1"
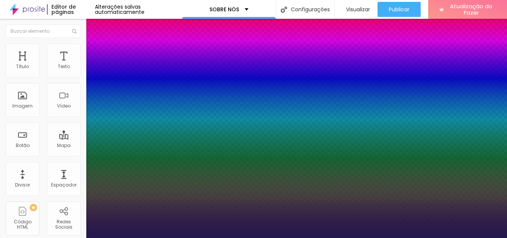
drag, startPoint x: 103, startPoint y: 229, endPoint x: 117, endPoint y: 229, distance: 13.5
click at [433, 237] on div at bounding box center [253, 238] width 507 height 0
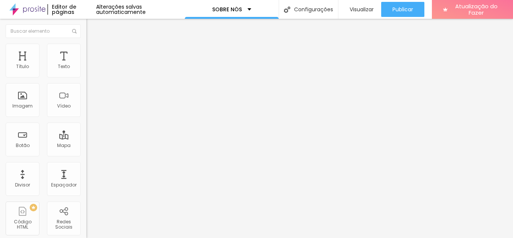
click at [86, 95] on div "Tipografia" at bounding box center [129, 92] width 86 height 5
click at [90, 108] on icon "button" at bounding box center [91, 106] width 3 height 3
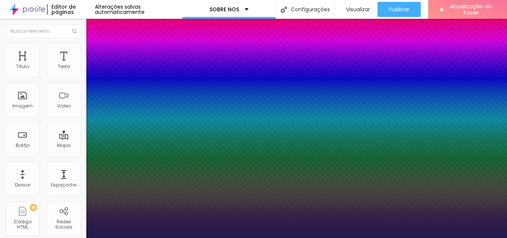
click at [289, 237] on div at bounding box center [253, 238] width 507 height 0
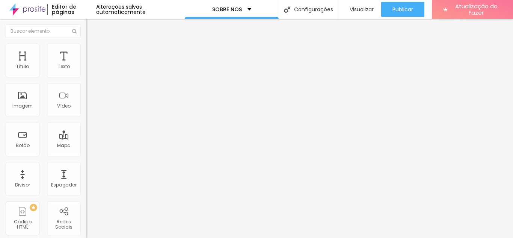
click at [86, 49] on li "Estilo" at bounding box center [129, 48] width 86 height 8
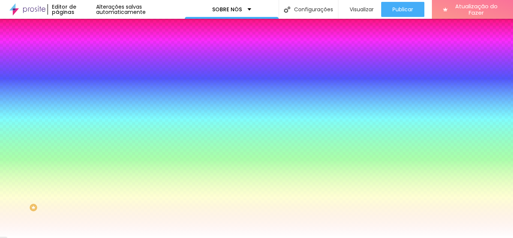
click at [86, 110] on input "#FFFFFF" at bounding box center [131, 106] width 90 height 8
drag, startPoint x: 78, startPoint y: 135, endPoint x: 58, endPoint y: 133, distance: 20.0
click at [86, 110] on input "#FFFFFF" at bounding box center [131, 106] width 90 height 8
paste input "E7BD3E"
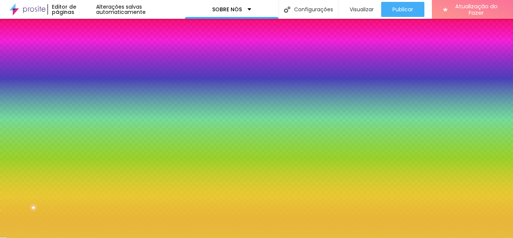
drag, startPoint x: 59, startPoint y: 135, endPoint x: 78, endPoint y: 136, distance: 19.9
click at [86, 110] on input "#E7BD3E" at bounding box center [131, 106] width 90 height 8
paste input "0D8951"
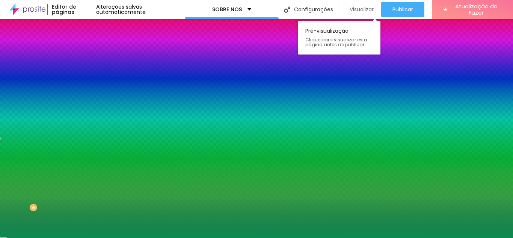
click at [359, 9] on font "Visualizar" at bounding box center [361, 10] width 24 height 8
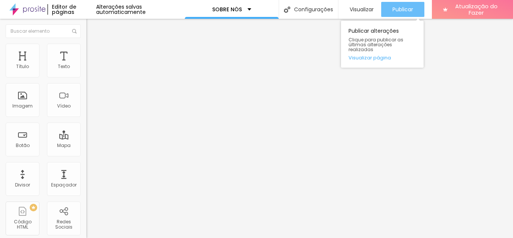
click at [403, 10] on font "Publicar" at bounding box center [402, 10] width 21 height 8
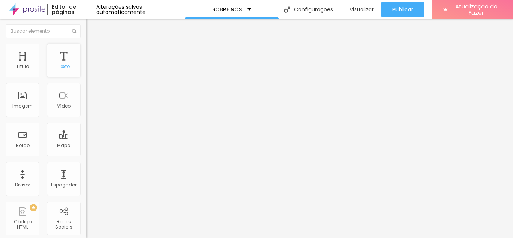
click at [59, 61] on div "Texto" at bounding box center [64, 61] width 34 height 34
click at [86, 72] on div "Tipografia Voltar ao padrão" at bounding box center [129, 61] width 86 height 21
click at [89, 70] on icon "button" at bounding box center [91, 67] width 5 height 5
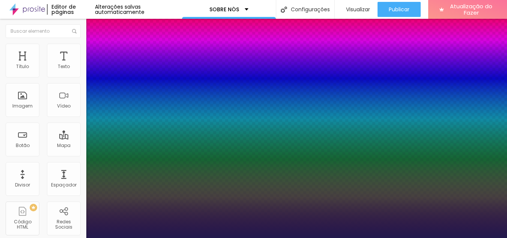
click at [205, 237] on div at bounding box center [253, 238] width 507 height 0
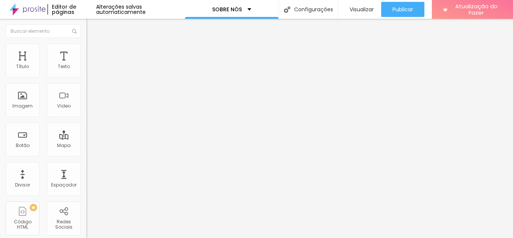
click at [89, 70] on icon "button" at bounding box center [90, 69] width 2 height 2
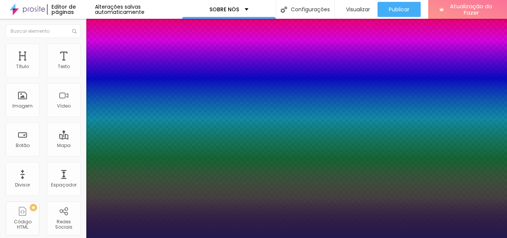
click at [224, 237] on div at bounding box center [253, 238] width 507 height 0
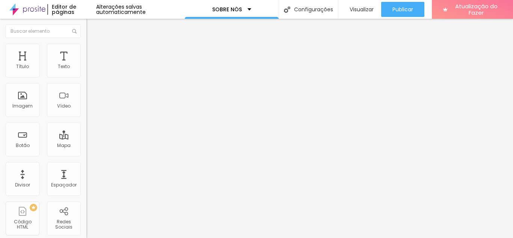
click at [104, 27] on font "Editar nulo" at bounding box center [117, 28] width 27 height 8
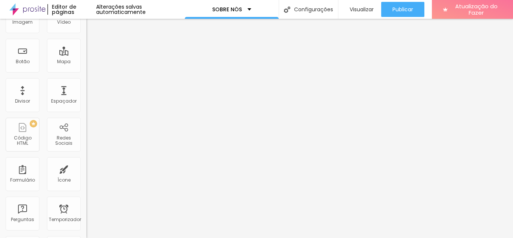
scroll to position [96, 0]
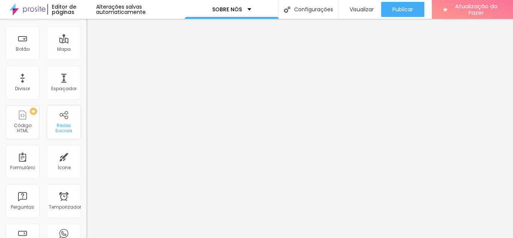
click at [59, 120] on div "Redes Sociais" at bounding box center [64, 122] width 34 height 34
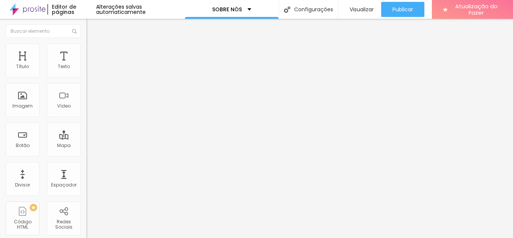
click at [86, 90] on div "TikTok Rede social TikTok Endereço URL Abrir em uma nova aba Instagram Rede soc…" at bounding box center [129, 206] width 86 height 294
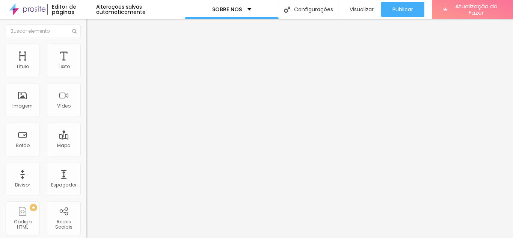
click at [86, 185] on div "Editar nulo Conteúdo Estilo Avançado TikTok Rede social TikTok Endereço URL Abr…" at bounding box center [129, 128] width 86 height 219
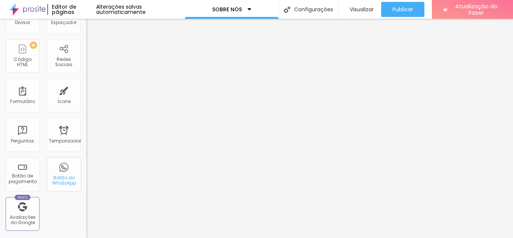
scroll to position [161, 0]
click at [63, 170] on div "Botão do WhatsApp" at bounding box center [64, 175] width 34 height 34
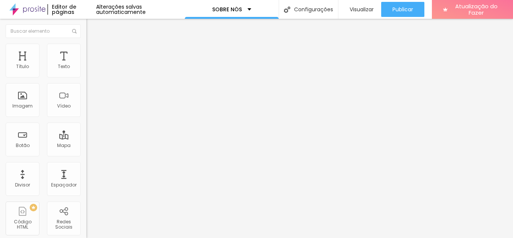
click at [86, 71] on input "text" at bounding box center [131, 67] width 90 height 8
click at [86, 211] on div "Editar nulo Conteúdo Estilo Avançado Número do WhatsApp * [PHONE_NUMBER] + 55 T…" at bounding box center [129, 128] width 86 height 219
click at [86, 210] on div "Editar nulo Conteúdo Estilo Avançado Número do WhatsApp * [PHONE_NUMBER] + 55 T…" at bounding box center [129, 128] width 86 height 219
click at [93, 52] on font "Estilo" at bounding box center [99, 48] width 12 height 6
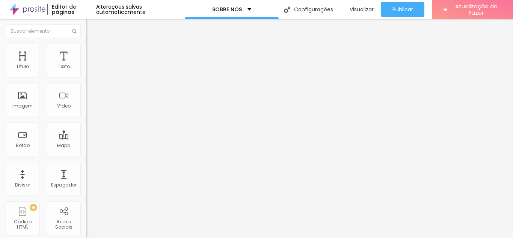
click at [86, 218] on input "range" at bounding box center [110, 221] width 48 height 6
click at [86, 160] on div "Editar nulo Conteúdo Estilo Avançado Visual 14 Tamanho do texto Cor Verde claro…" at bounding box center [129, 128] width 86 height 219
click at [86, 179] on div "Editar nulo Conteúdo Estilo Avançado Visual 14 Tamanho do texto Cor Verde claro…" at bounding box center [129, 128] width 86 height 219
click at [359, 9] on font "Visualizar" at bounding box center [361, 10] width 24 height 8
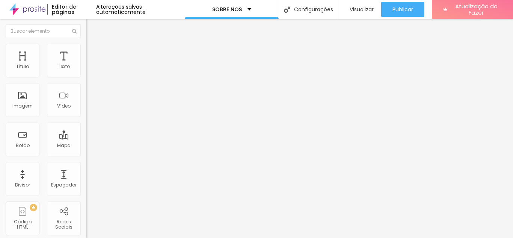
drag, startPoint x: 24, startPoint y: 87, endPoint x: 24, endPoint y: 64, distance: 22.9
click at [86, 64] on div "TikTok Rede social TikTok Endereço URL Abrir em uma nova aba Instagram Rede soc…" at bounding box center [129, 221] width 86 height 324
click at [86, 75] on font "TikTok" at bounding box center [93, 73] width 14 height 6
click at [86, 81] on span "Rede social" at bounding box center [99, 78] width 27 height 6
click at [86, 31] on button "Editar nulo" at bounding box center [129, 27] width 86 height 17
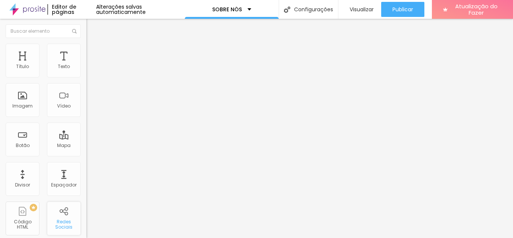
drag, startPoint x: 61, startPoint y: 226, endPoint x: 55, endPoint y: 225, distance: 6.1
click at [55, 225] on font "Redes Sociais" at bounding box center [63, 224] width 17 height 12
click at [56, 218] on font "Redes Sociais" at bounding box center [63, 224] width 17 height 12
click at [61, 213] on div "Redes Sociais" at bounding box center [64, 218] width 34 height 34
click at [86, 76] on img at bounding box center [88, 78] width 5 height 5
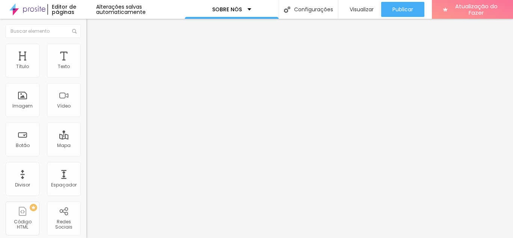
click at [86, 152] on div "Instagram" at bounding box center [129, 154] width 86 height 5
drag, startPoint x: 47, startPoint y: 122, endPoint x: 7, endPoint y: 118, distance: 40.3
click at [86, 156] on div "Rede social TikTok Endereço URL [URL] Abrir em uma nova aba" at bounding box center [129, 218] width 86 height 124
paste input "[DOMAIN_NAME][URL][DOMAIN_NAME]"
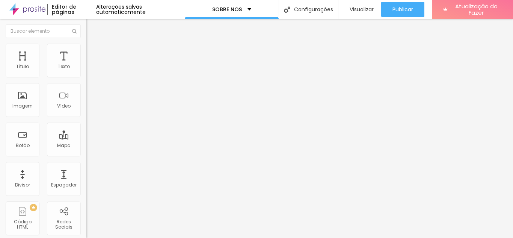
scroll to position [0, 131]
drag, startPoint x: 31, startPoint y: 137, endPoint x: 6, endPoint y: 135, distance: 25.3
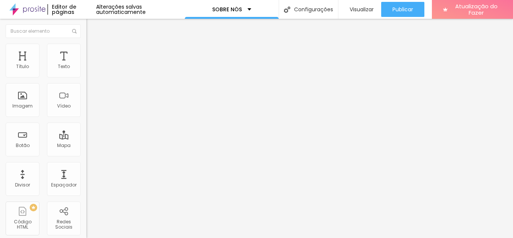
paste input "[DOMAIN_NAME][URL]"
click at [86, 216] on div "Editar nulo Conteúdo Estilo Avançado Instagram Rede social TikTok Endereço URL …" at bounding box center [129, 128] width 86 height 219
click at [86, 215] on div "Editar nulo Conteúdo Estilo Avançado Instagram Rede social TikTok Endereço URL …" at bounding box center [129, 128] width 86 height 219
click at [86, 49] on li "Estilo" at bounding box center [129, 48] width 86 height 8
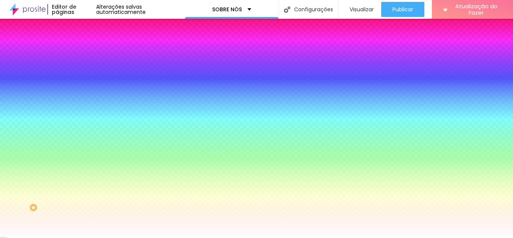
click at [86, 102] on div at bounding box center [129, 102] width 86 height 0
click at [86, 110] on input "#FFFFFF" at bounding box center [131, 106] width 90 height 8
drag, startPoint x: 60, startPoint y: 135, endPoint x: 78, endPoint y: 137, distance: 18.4
click at [86, 110] on input "#FFFFFF" at bounding box center [131, 106] width 90 height 8
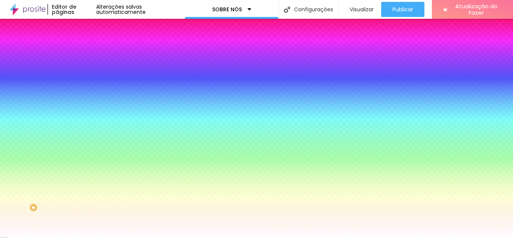
paste input
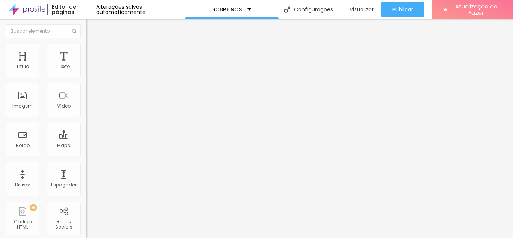
click at [86, 176] on div "Editar nulo Estilo Avançado Tipografia Voltar ao padrão Sombra DESATIVADO Volta…" at bounding box center [129, 128] width 86 height 219
click at [86, 163] on div "Editar nulo Estilo Avançado Tipografia Voltar ao padrão Sombra DESATIVADO Volta…" at bounding box center [129, 128] width 86 height 219
click at [358, 10] on font "Visualizar" at bounding box center [361, 10] width 24 height 8
